Goal: Task Accomplishment & Management: Use online tool/utility

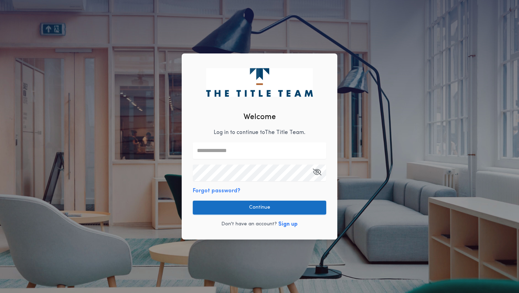
type input "**********"
click at [240, 208] on button "Continue" at bounding box center [259, 208] width 133 height 14
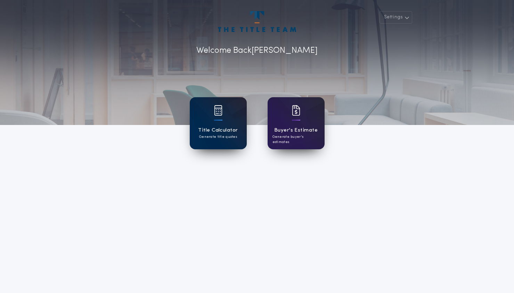
click at [227, 138] on p "Generate title quotes" at bounding box center [218, 136] width 38 height 5
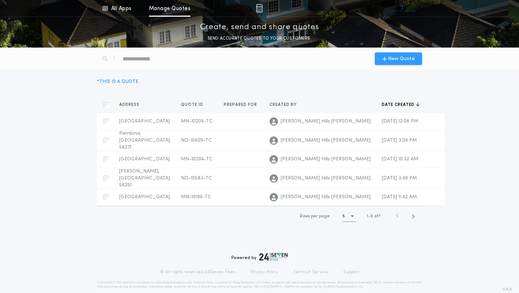
click at [397, 59] on span "New Quote" at bounding box center [401, 58] width 27 height 7
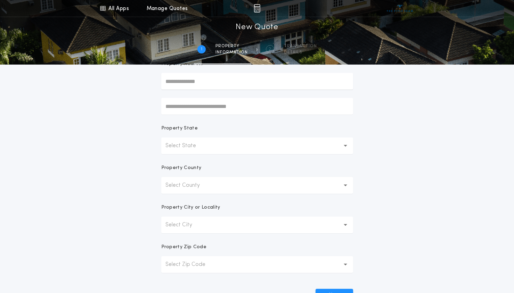
scroll to position [70, 0]
click at [218, 144] on button "Select State" at bounding box center [257, 145] width 192 height 17
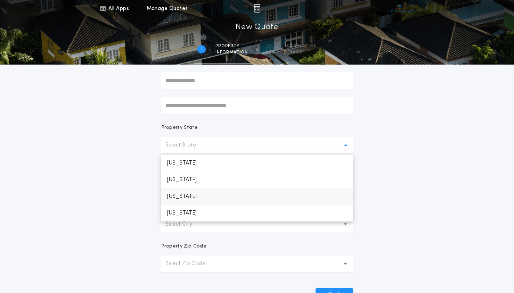
click at [202, 199] on p "[US_STATE]" at bounding box center [257, 196] width 192 height 17
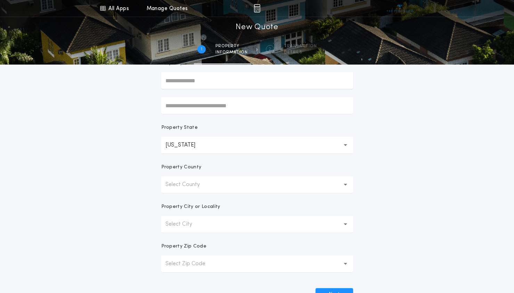
click at [234, 181] on button "Select County" at bounding box center [257, 185] width 192 height 17
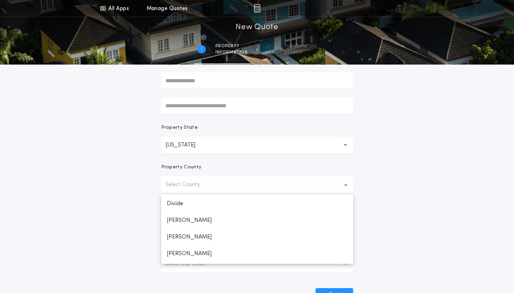
scroll to position [243, 0]
click at [240, 235] on p "Grand Forks" at bounding box center [257, 243] width 192 height 17
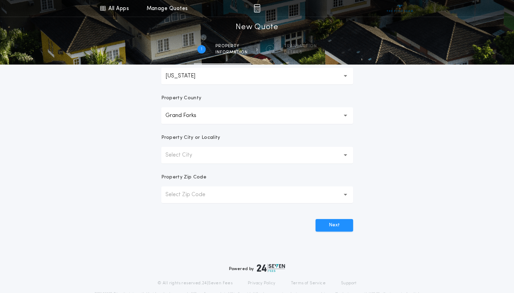
scroll to position [139, 0]
click at [205, 155] on button "Select City" at bounding box center [257, 155] width 192 height 17
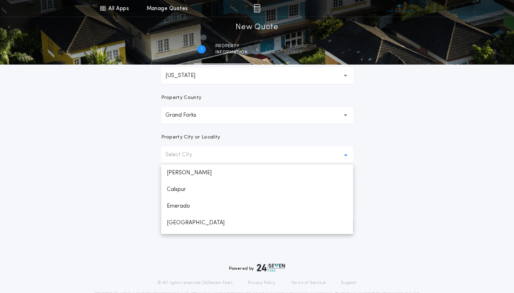
scroll to position [61, 0]
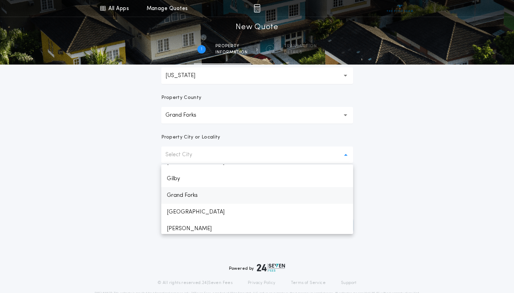
click at [193, 199] on p "Grand Forks" at bounding box center [257, 195] width 192 height 17
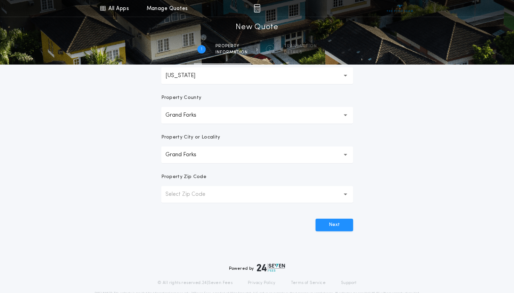
click at [254, 195] on button "Select Zip Code" at bounding box center [257, 194] width 192 height 17
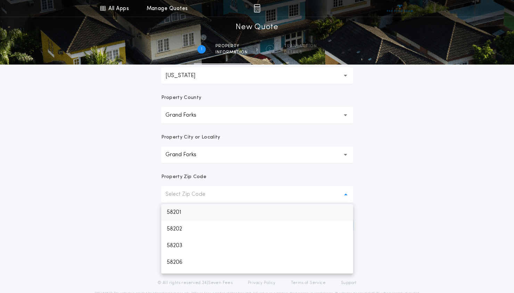
click at [198, 215] on p "58201" at bounding box center [257, 212] width 192 height 17
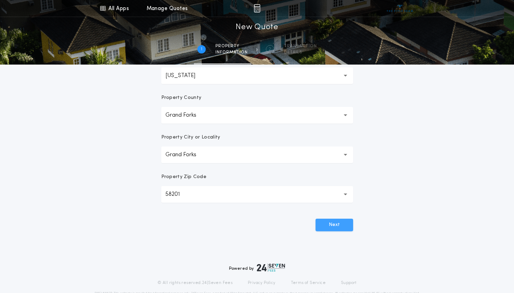
click at [333, 224] on button "Next" at bounding box center [335, 225] width 38 height 13
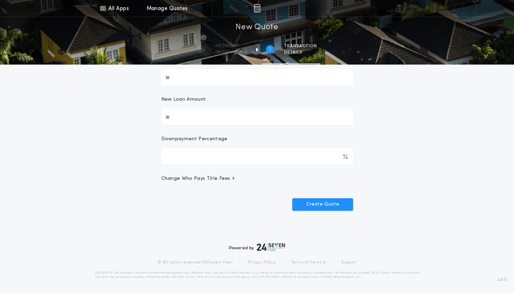
scroll to position [0, 0]
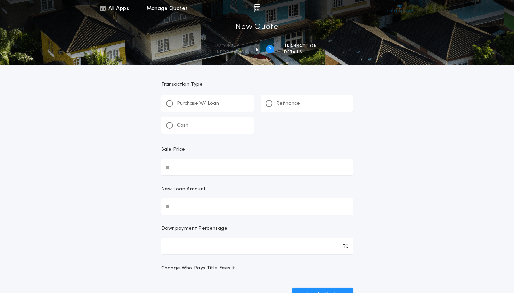
click at [277, 106] on p "Refinance" at bounding box center [288, 103] width 24 height 7
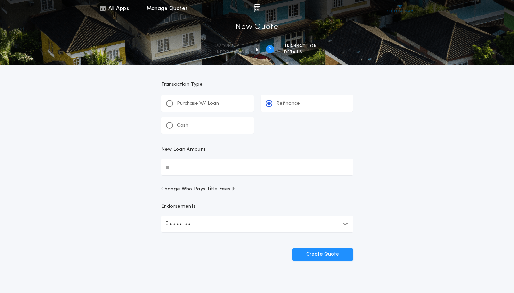
click at [201, 168] on input "New Loan Amount" at bounding box center [257, 167] width 192 height 17
type input "********"
click at [292, 248] on button "Create Quote" at bounding box center [322, 254] width 61 height 13
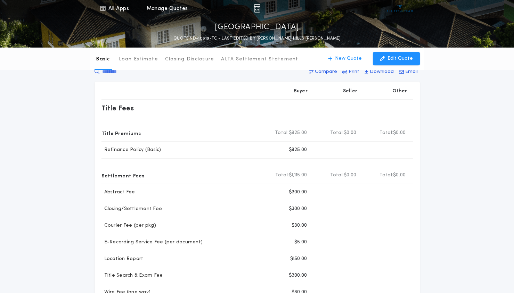
scroll to position [11, 0]
